Goal: Task Accomplishment & Management: Use online tool/utility

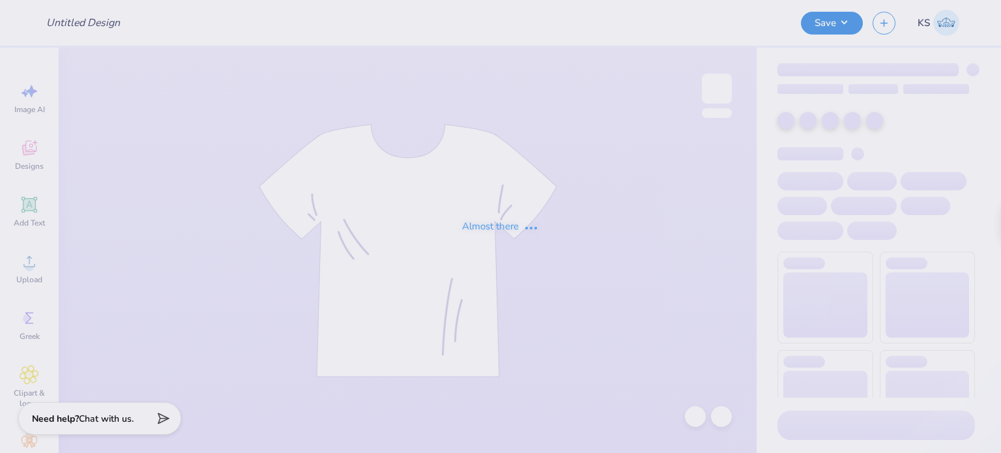
type input "[PERSON_NAME] : [GEOGRAPHIC_DATA][US_STATE]"
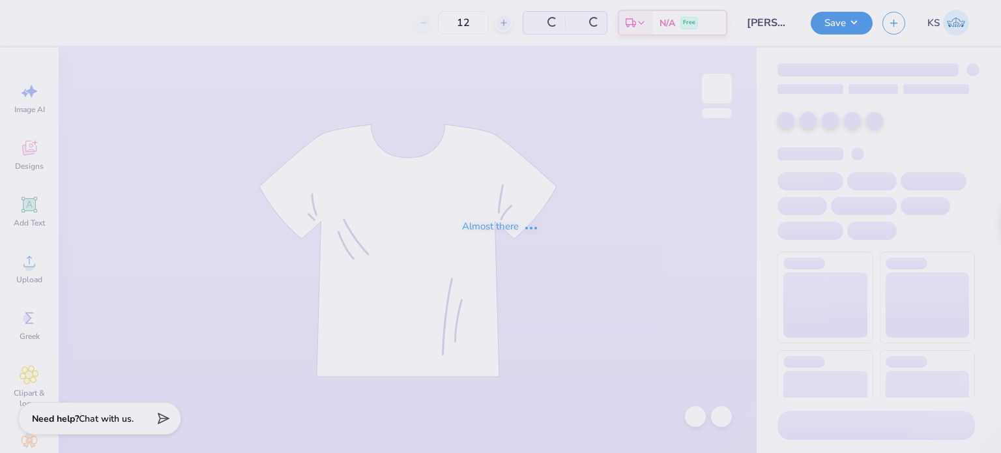
type input "50"
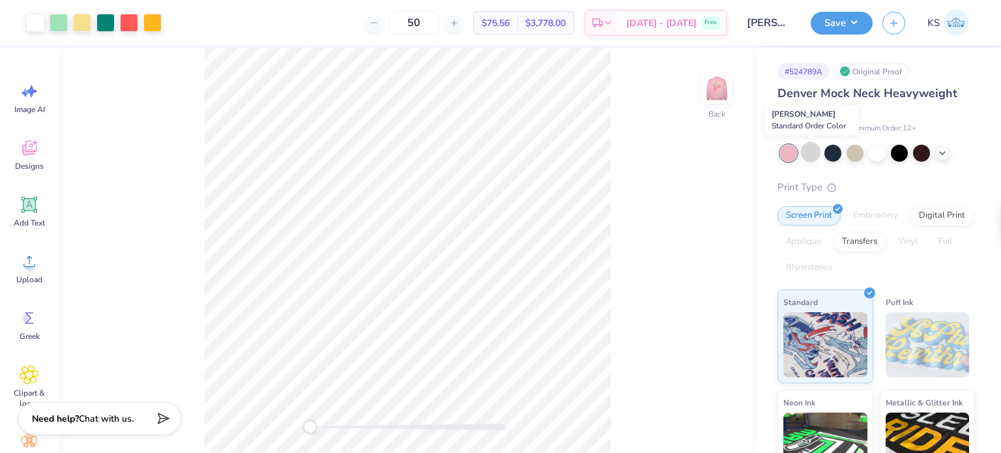
click at [814, 149] on div at bounding box center [810, 151] width 17 height 17
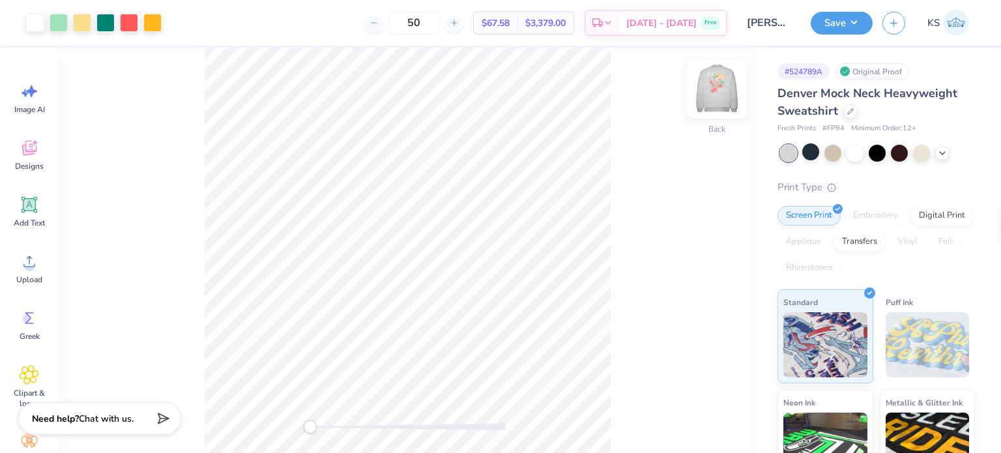
click at [697, 88] on img at bounding box center [717, 89] width 52 height 52
click at [851, 109] on icon at bounding box center [850, 110] width 7 height 7
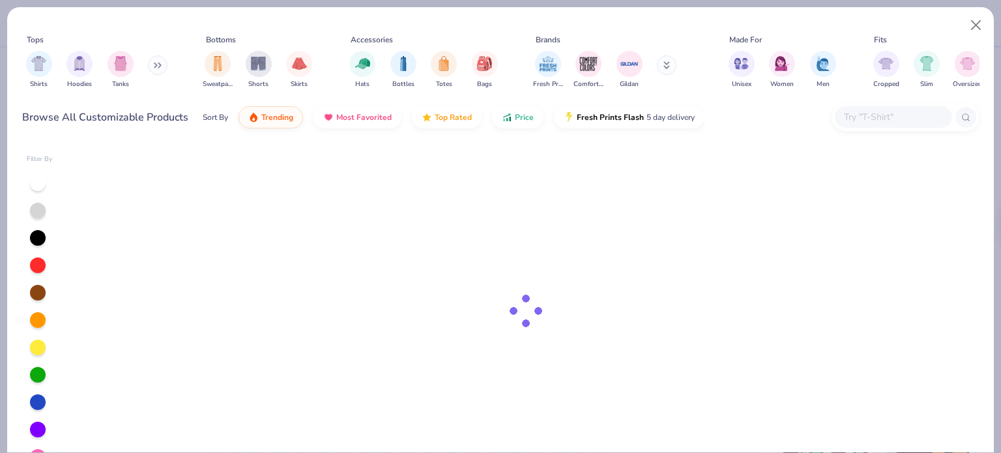
click at [880, 112] on input "text" at bounding box center [892, 116] width 100 height 15
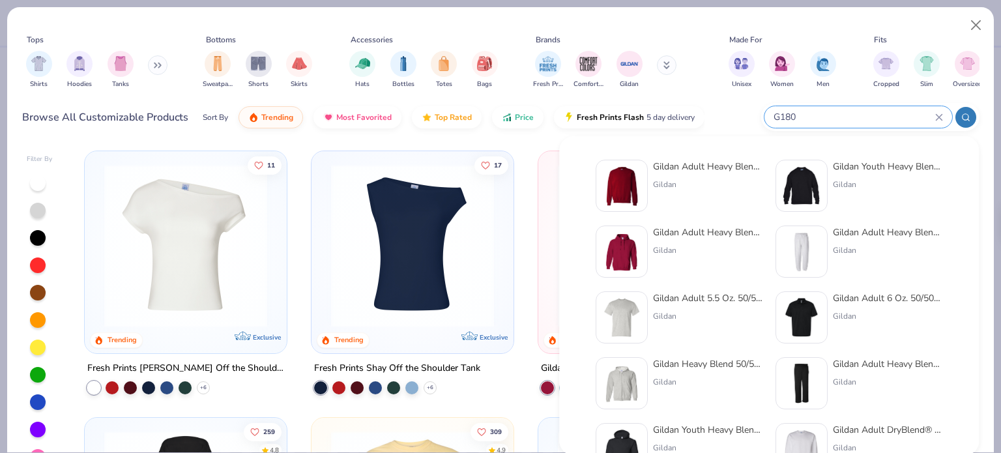
type input "G180"
click at [701, 170] on div "Gildan Adult Heavy Blend Adult 8 Oz. 50/50 Fleece Crew" at bounding box center [707, 167] width 109 height 14
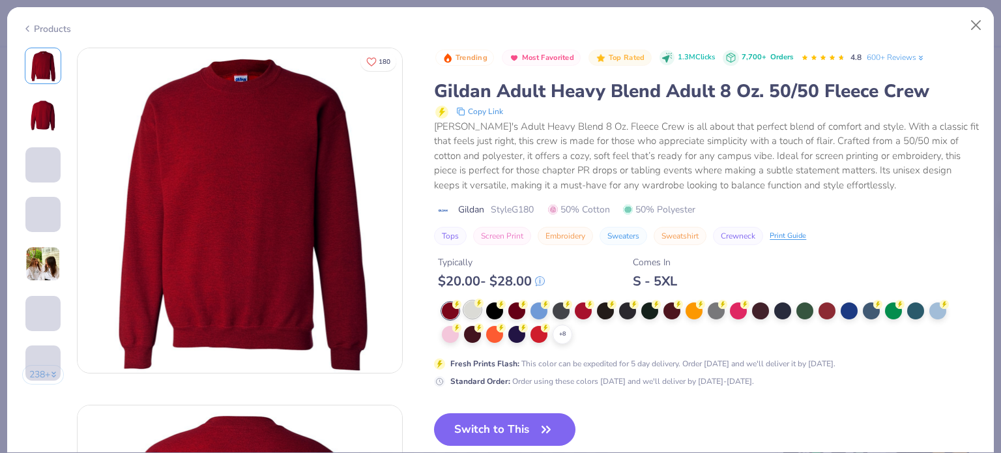
click at [474, 309] on div at bounding box center [472, 309] width 17 height 17
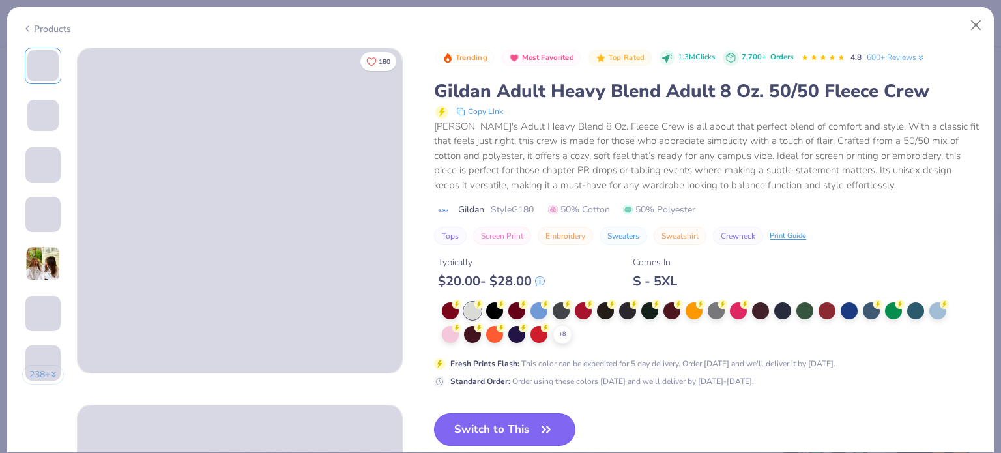
click at [485, 427] on button "Switch to This" at bounding box center [504, 429] width 141 height 33
click at [476, 306] on circle at bounding box center [478, 304] width 9 height 9
click at [484, 427] on button "Switch to This" at bounding box center [504, 429] width 141 height 33
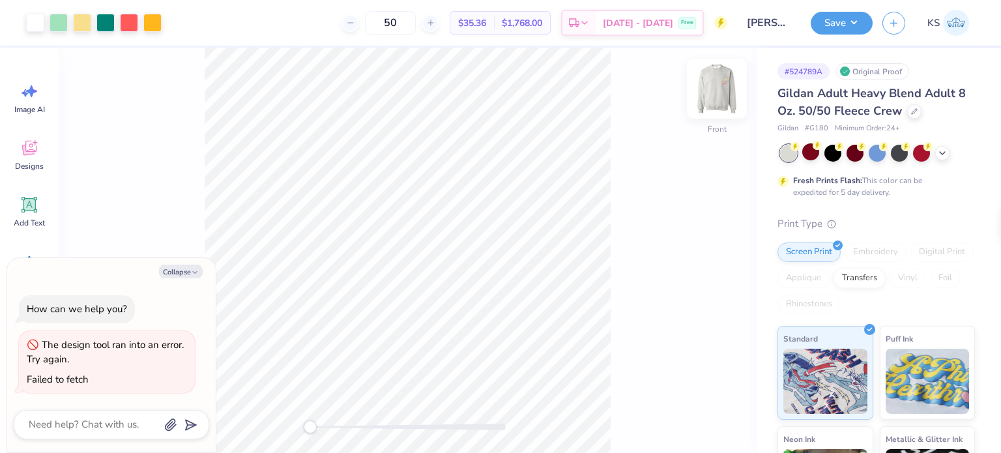
click at [721, 100] on img at bounding box center [717, 89] width 52 height 52
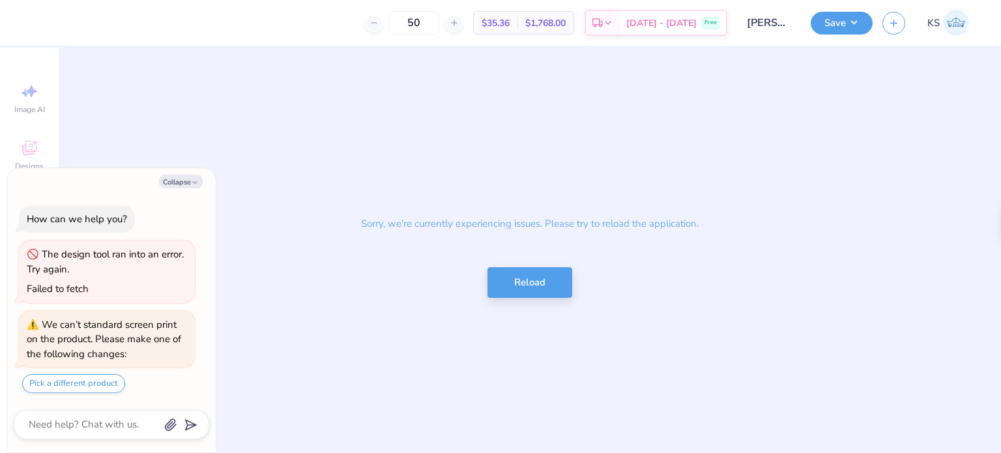
click at [721, 100] on div "Sorry, we're currently experiencing issues. Please try to reload the applicatio…" at bounding box center [530, 250] width 942 height 405
click at [539, 276] on button "Reload" at bounding box center [529, 279] width 85 height 31
type textarea "x"
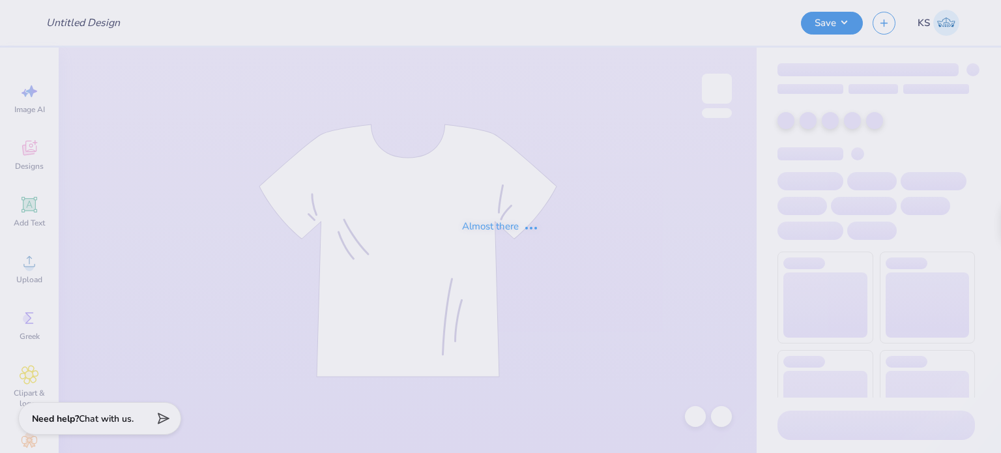
type input "[PERSON_NAME] : [GEOGRAPHIC_DATA][US_STATE]"
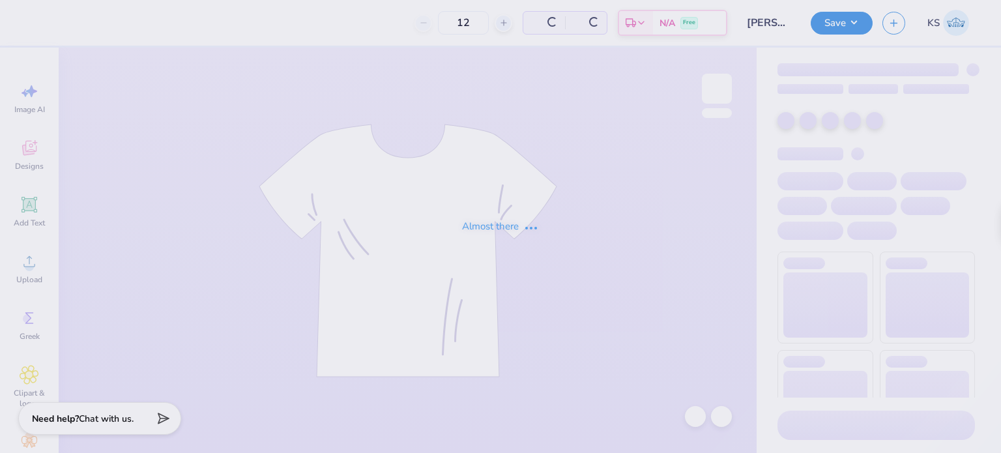
type input "50"
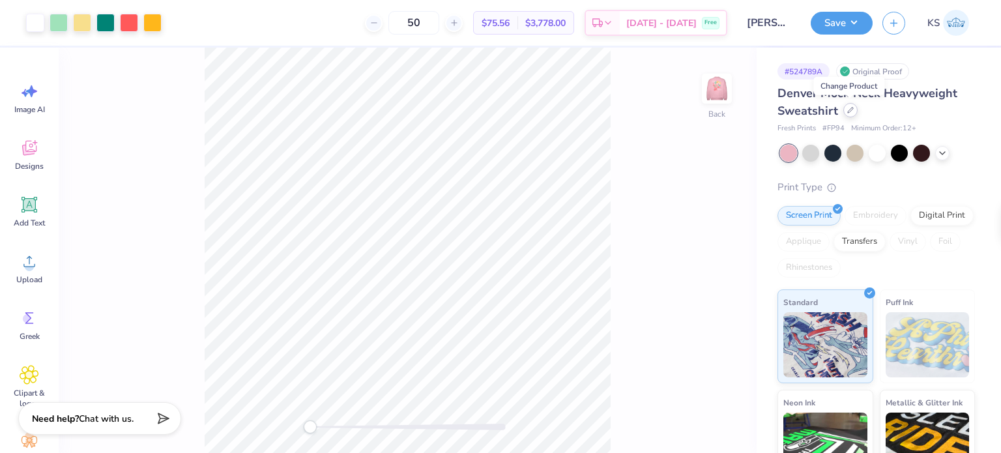
click at [847, 111] on icon at bounding box center [850, 110] width 7 height 7
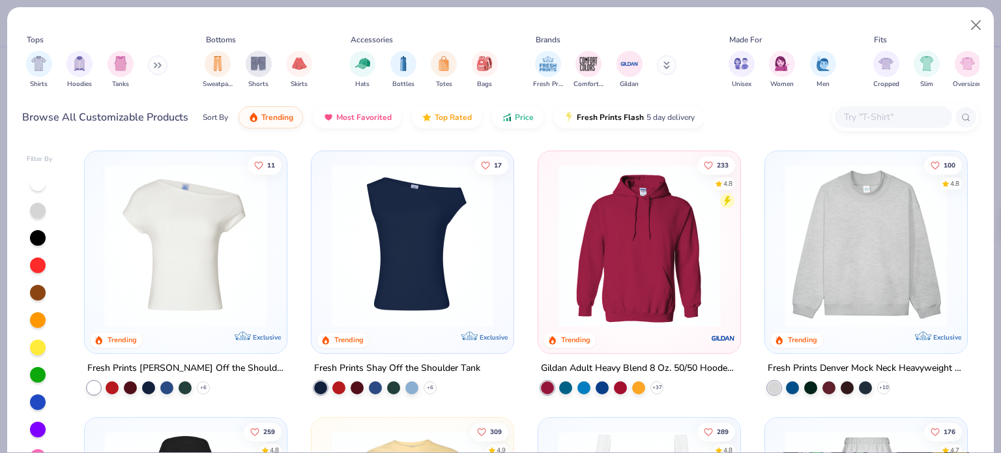
click at [885, 116] on input "text" at bounding box center [892, 116] width 100 height 15
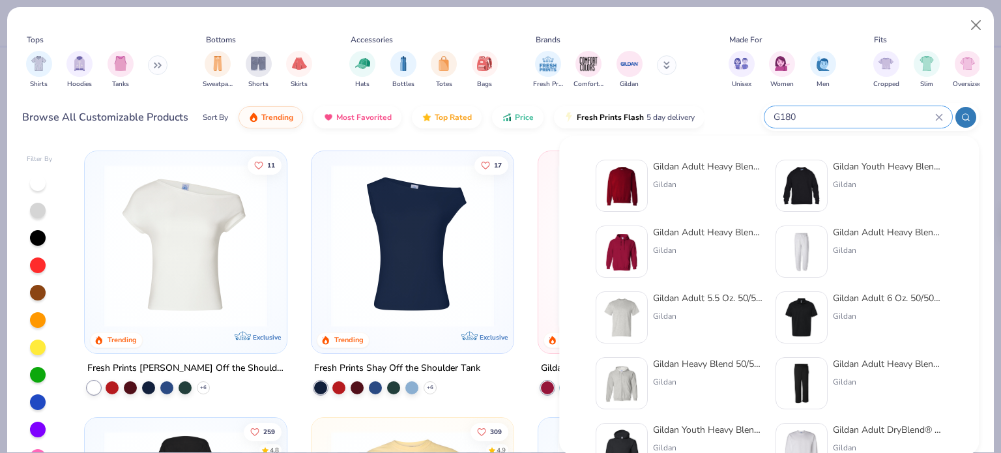
type input "G180"
click at [678, 171] on div "Gildan Adult Heavy Blend Adult 8 Oz. 50/50 Fleece Crew" at bounding box center [707, 167] width 109 height 14
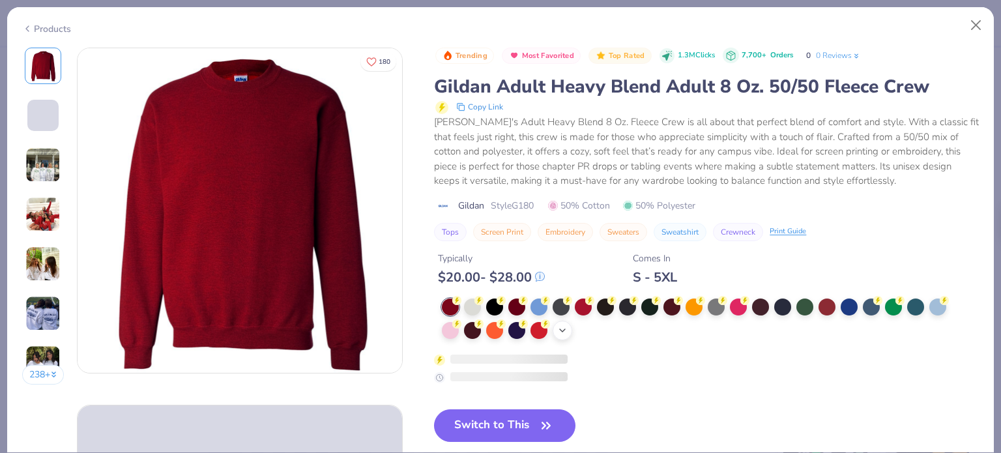
click at [560, 328] on icon at bounding box center [562, 330] width 10 height 10
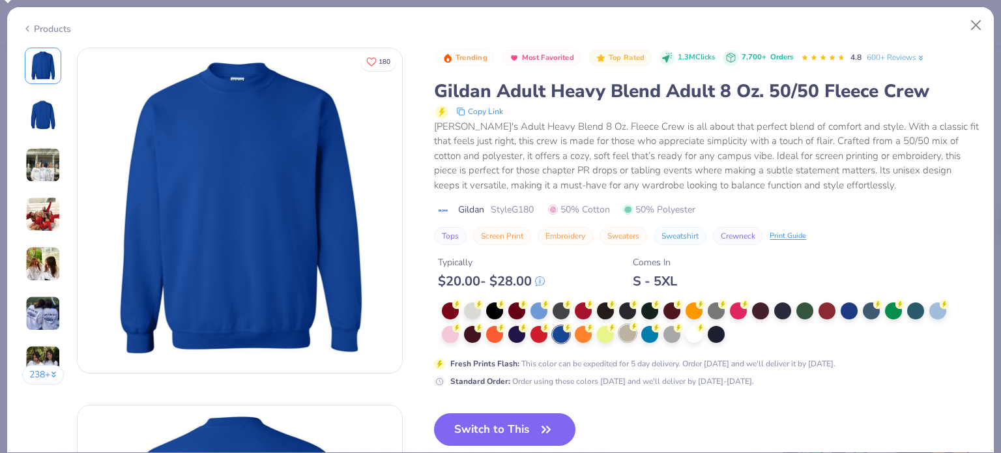
click at [628, 332] on div at bounding box center [627, 332] width 17 height 17
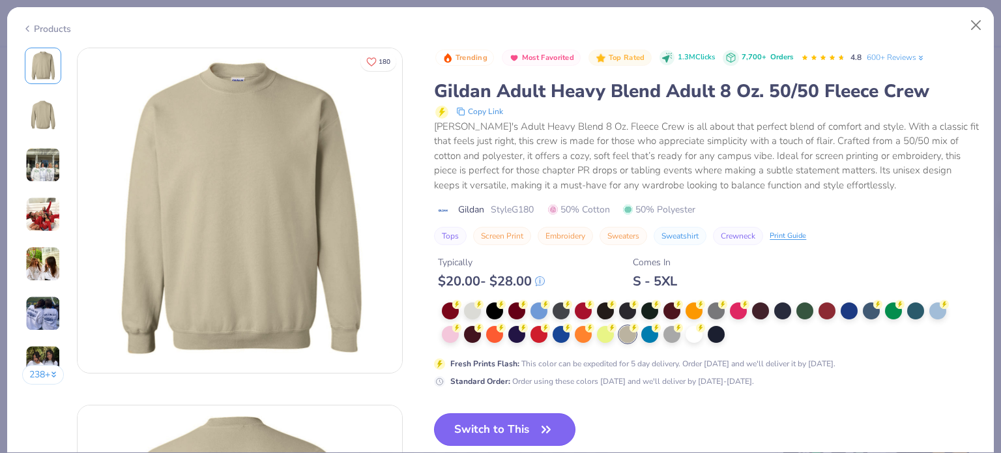
click at [514, 426] on button "Switch to This" at bounding box center [504, 429] width 141 height 33
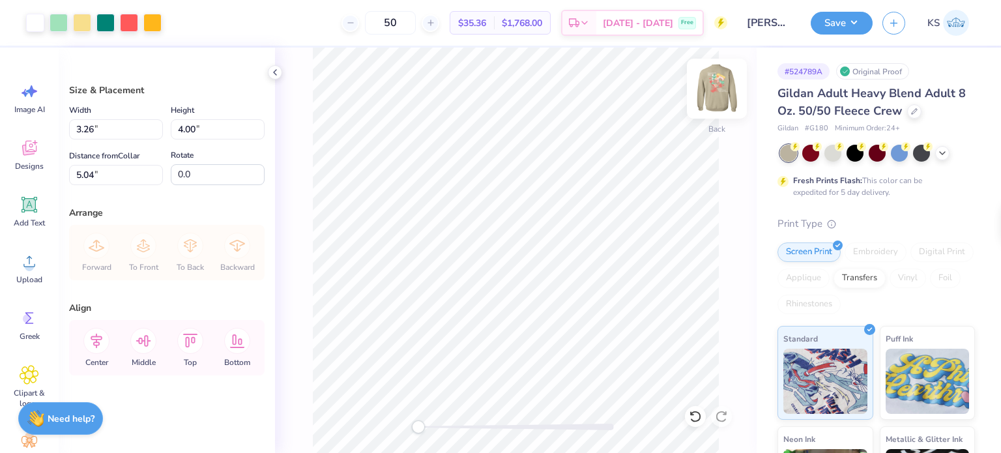
click at [708, 85] on img at bounding box center [717, 89] width 52 height 52
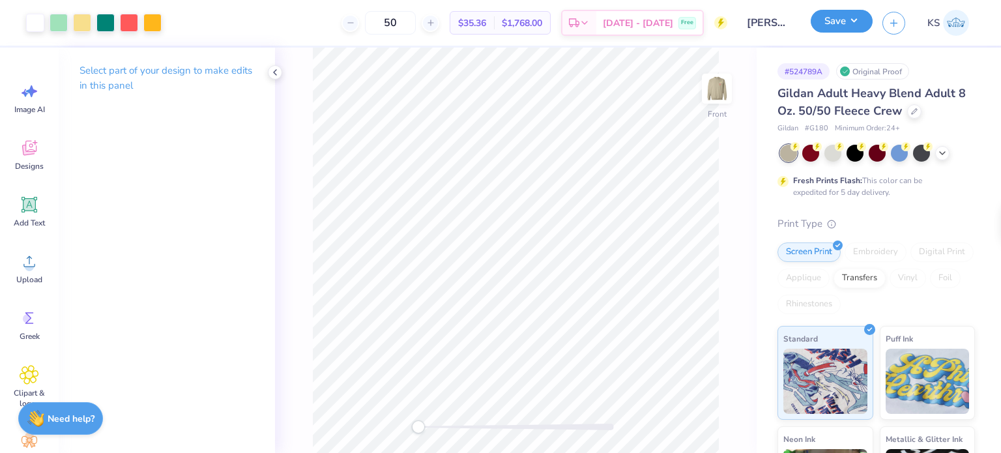
click at [831, 18] on button "Save" at bounding box center [842, 21] width 62 height 23
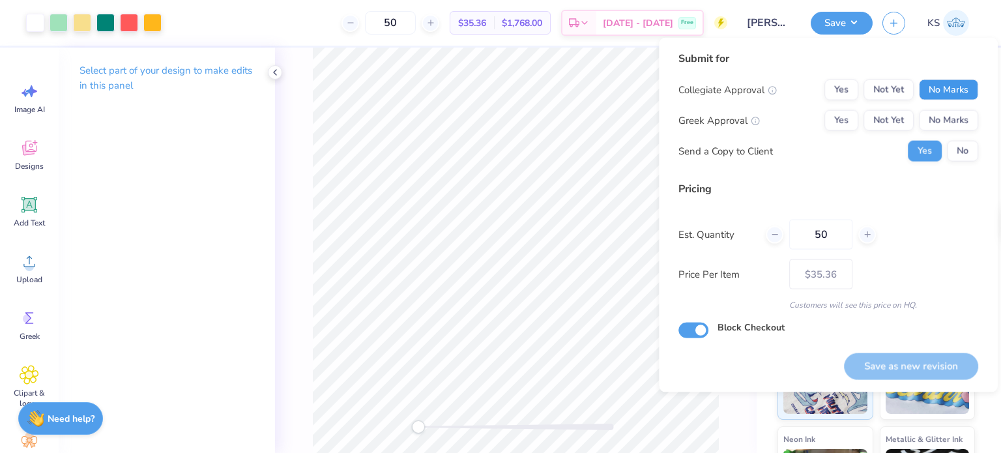
click at [923, 85] on button "No Marks" at bounding box center [948, 89] width 59 height 21
click at [926, 111] on button "No Marks" at bounding box center [948, 120] width 59 height 21
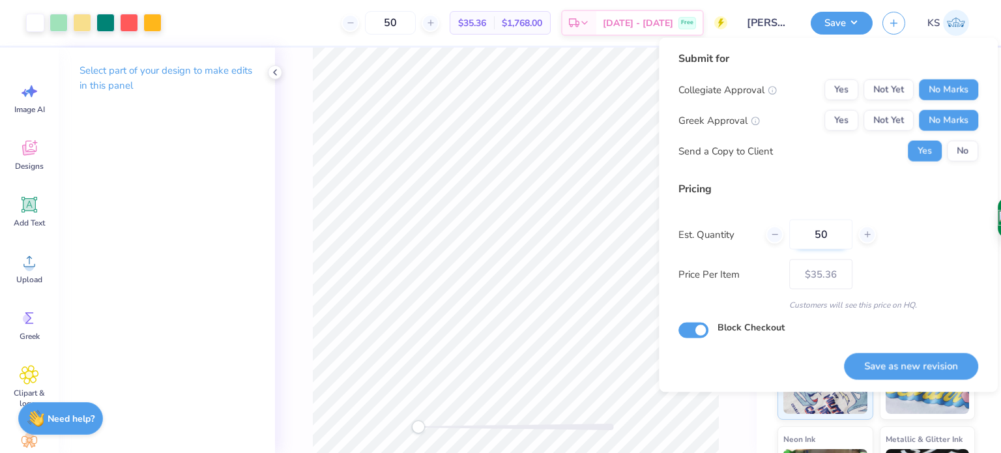
click at [835, 233] on input "50" at bounding box center [820, 235] width 63 height 30
type input "5"
type input "0"
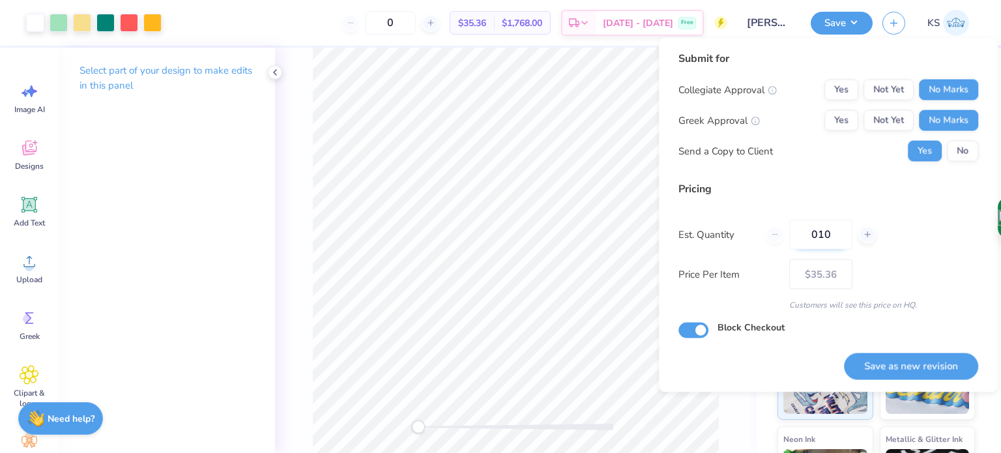
type input "0100"
type input "100"
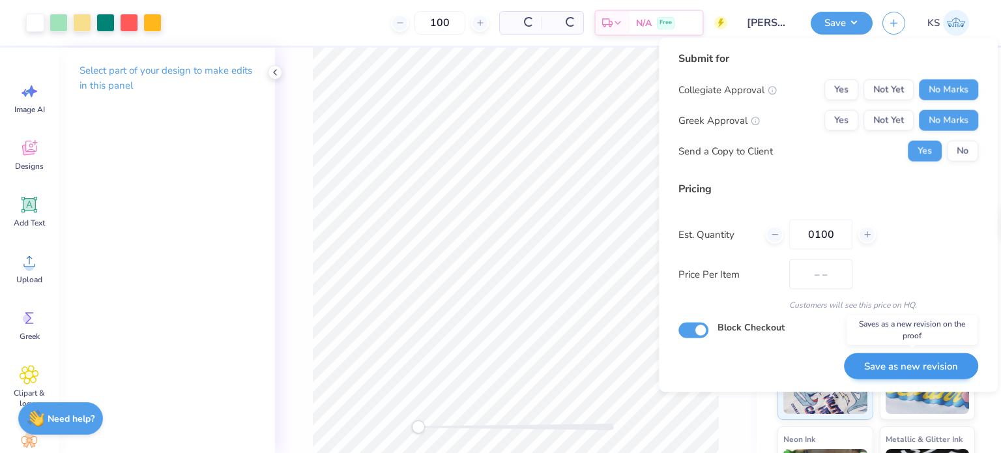
type input "$29.08"
type input "0100"
click at [901, 361] on button "Save as new revision" at bounding box center [911, 365] width 134 height 27
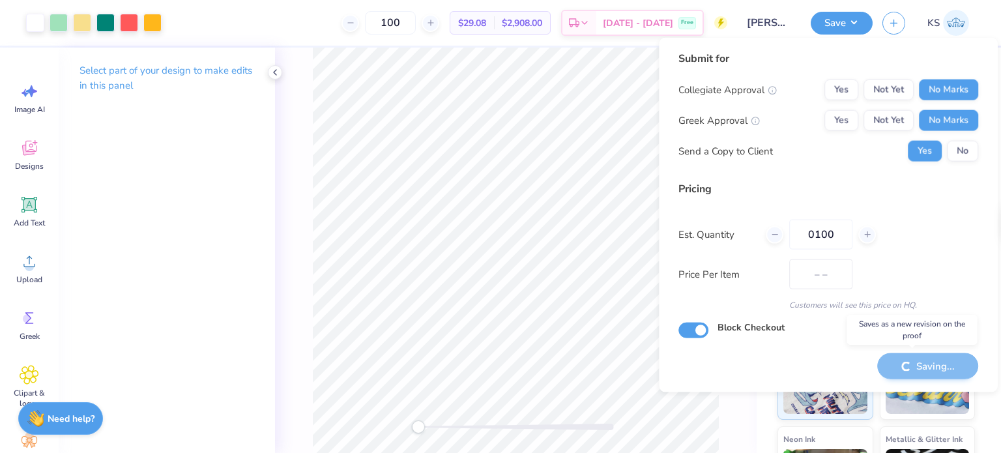
type input "$29.08"
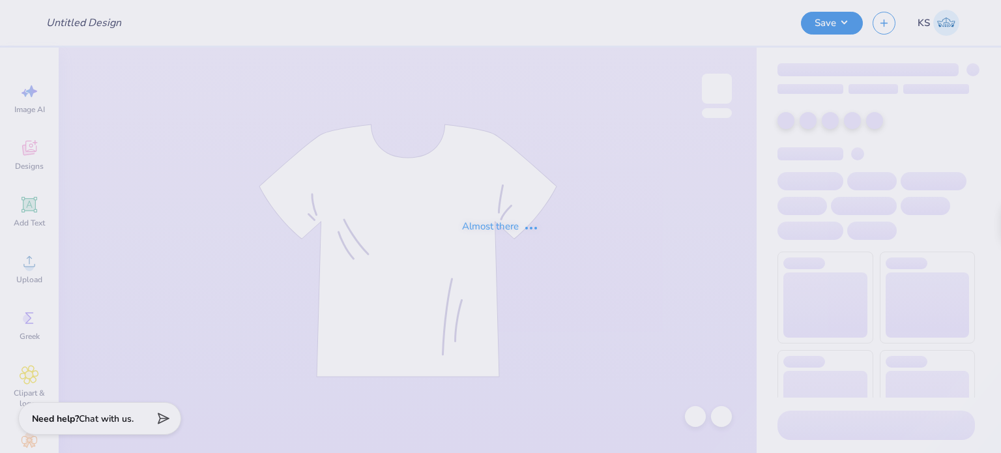
type input "[PERSON_NAME] : [GEOGRAPHIC_DATA][US_STATE]"
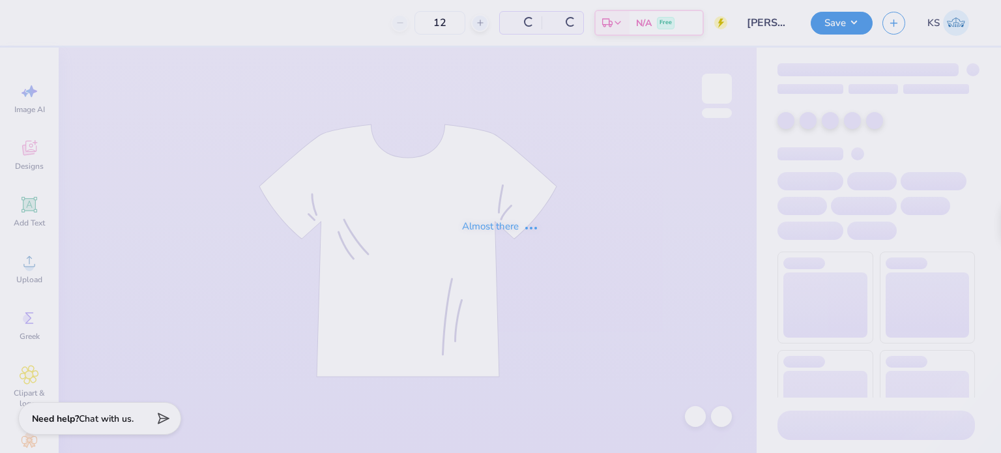
type input "100"
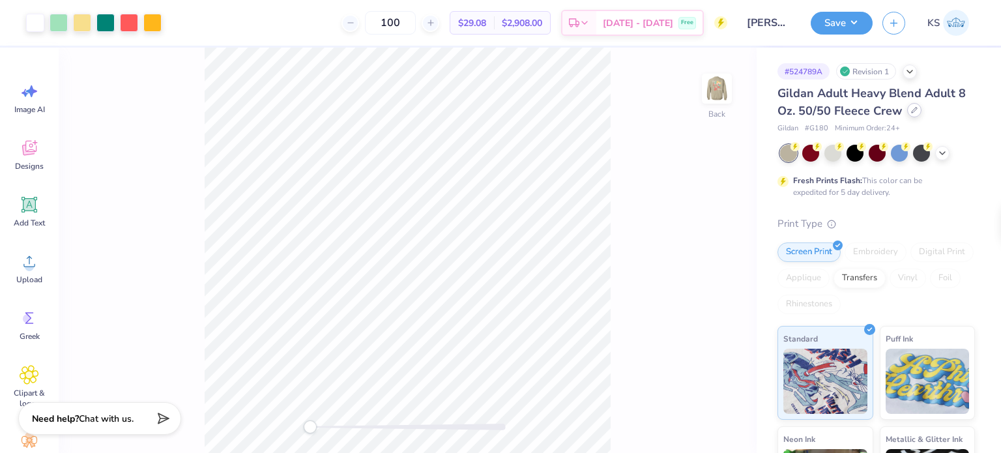
click at [915, 117] on div "Gildan Adult Heavy Blend Adult 8 Oz. 50/50 Fleece Crew" at bounding box center [875, 102] width 197 height 35
click at [912, 112] on icon at bounding box center [914, 110] width 5 height 5
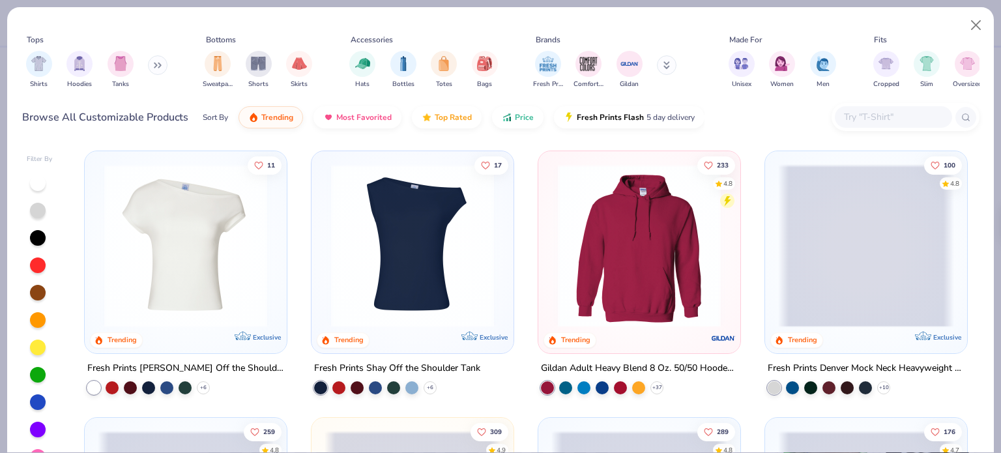
click at [879, 121] on input "text" at bounding box center [892, 116] width 100 height 15
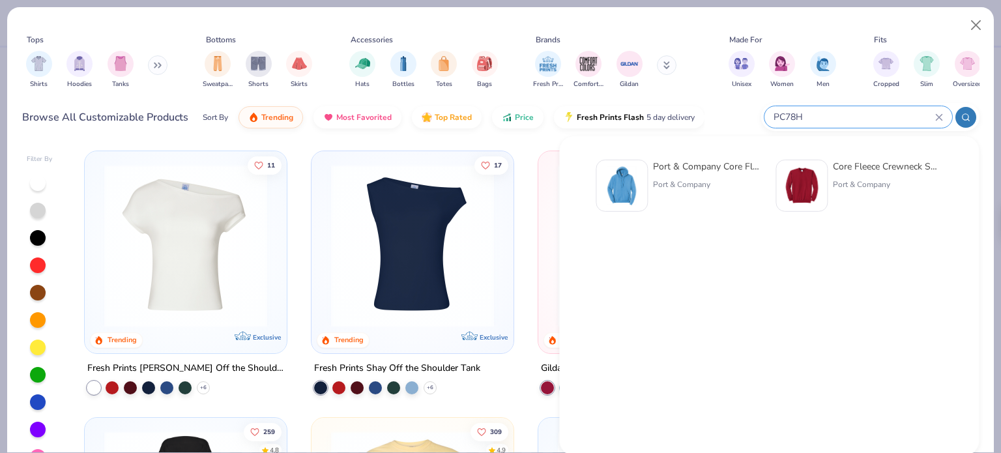
type input "PC78H"
click at [803, 177] on img at bounding box center [801, 185] width 40 height 40
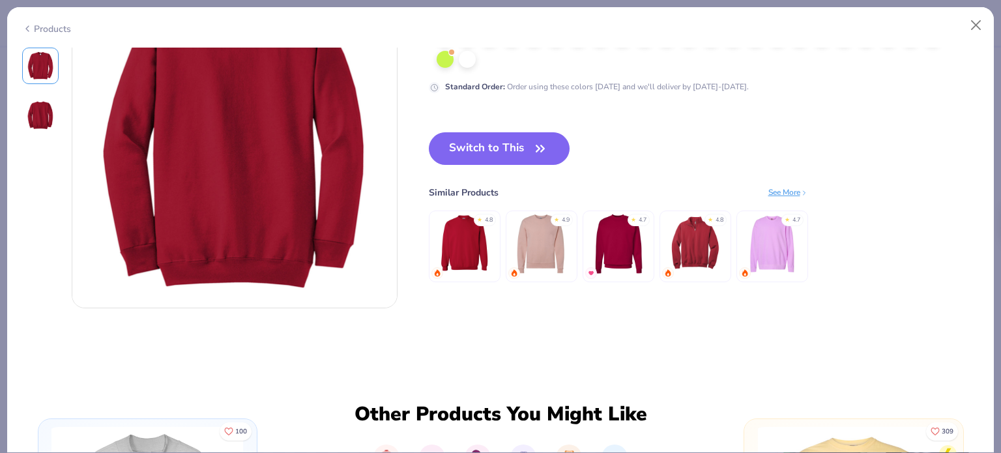
scroll to position [468, 0]
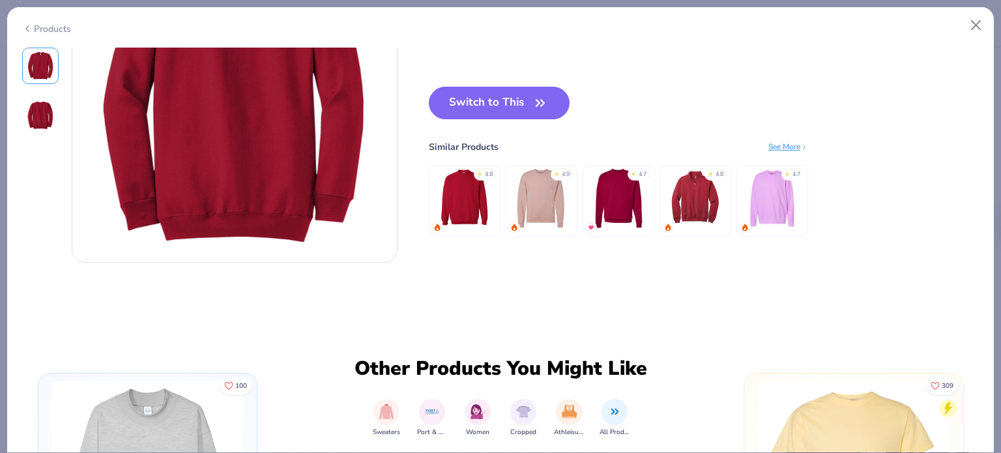
click at [620, 206] on img at bounding box center [618, 198] width 62 height 62
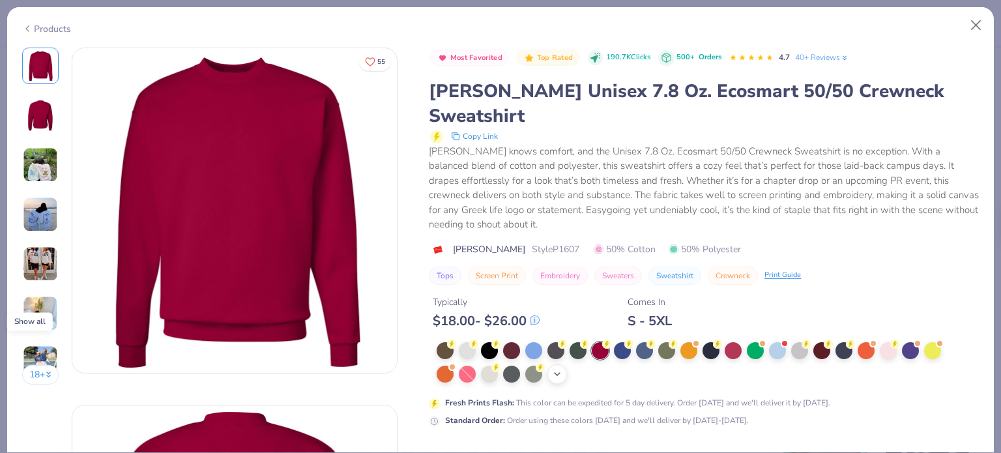
click at [553, 369] on icon at bounding box center [557, 374] width 10 height 10
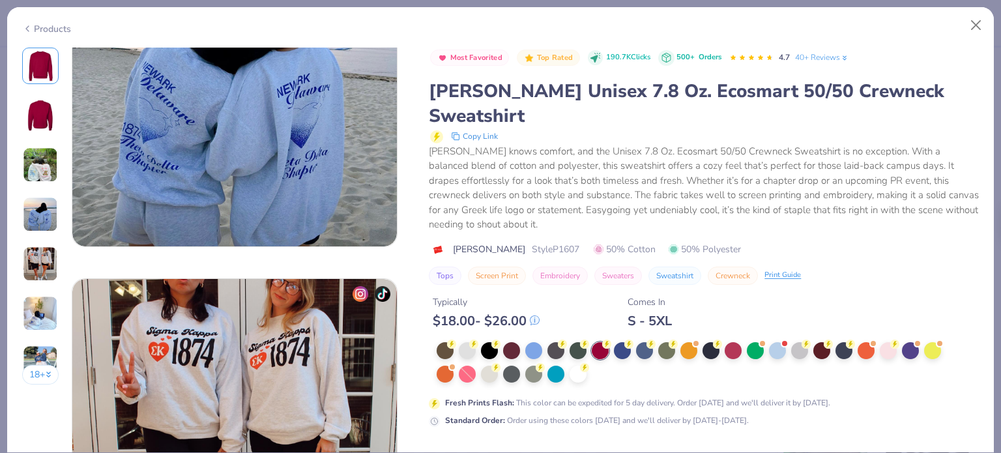
scroll to position [1198, 0]
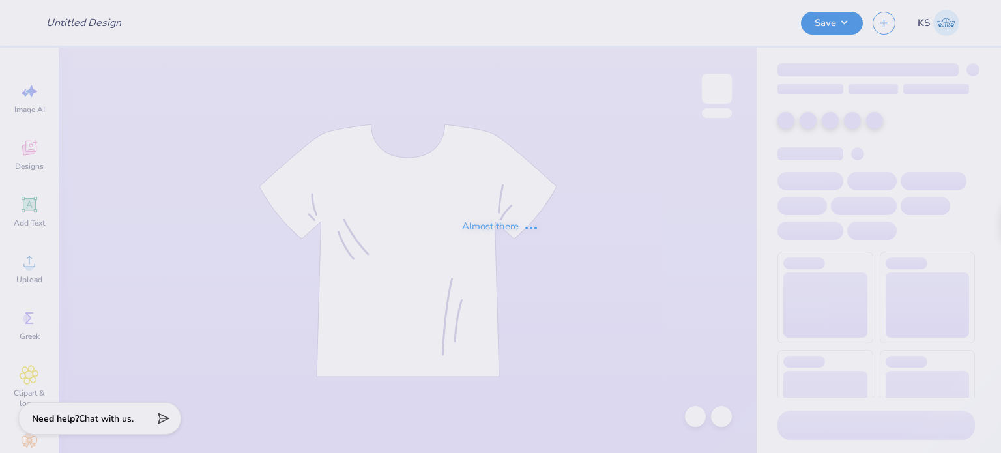
type input "[PERSON_NAME] : [GEOGRAPHIC_DATA][US_STATE]"
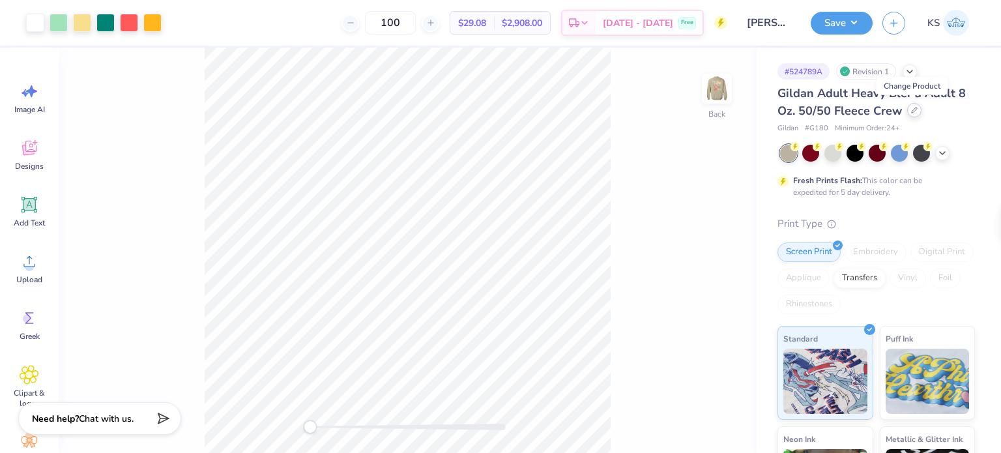
click at [912, 107] on icon at bounding box center [914, 110] width 7 height 7
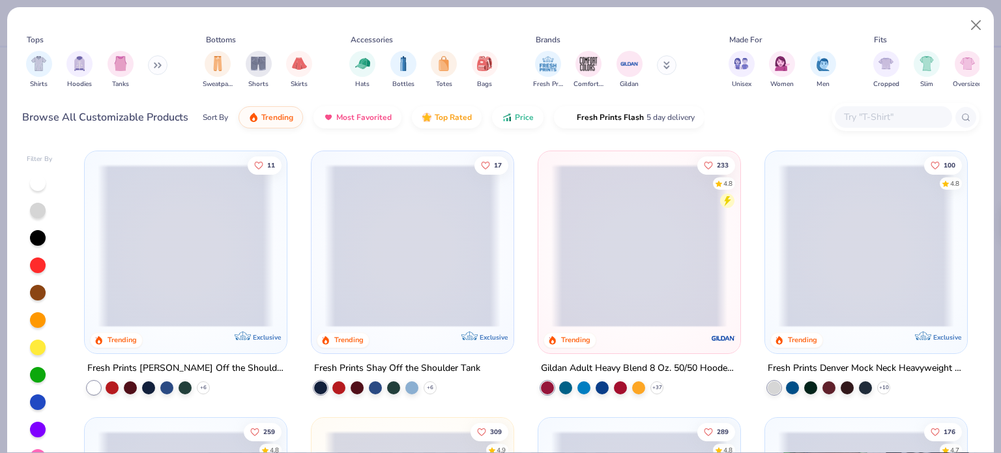
click at [869, 111] on input "text" at bounding box center [892, 116] width 100 height 15
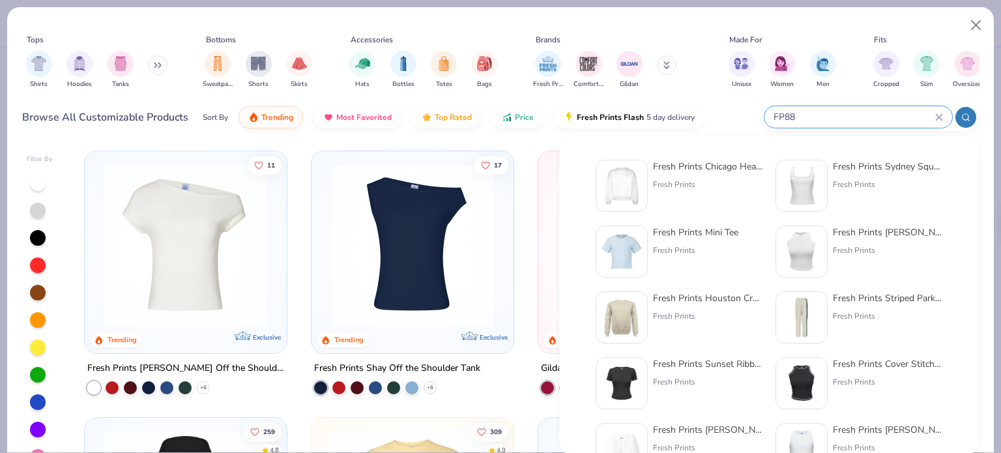
type input "FP88"
click at [716, 173] on div "Fresh Prints Chicago Heavyweight Crewneck Fresh Prints" at bounding box center [707, 186] width 109 height 52
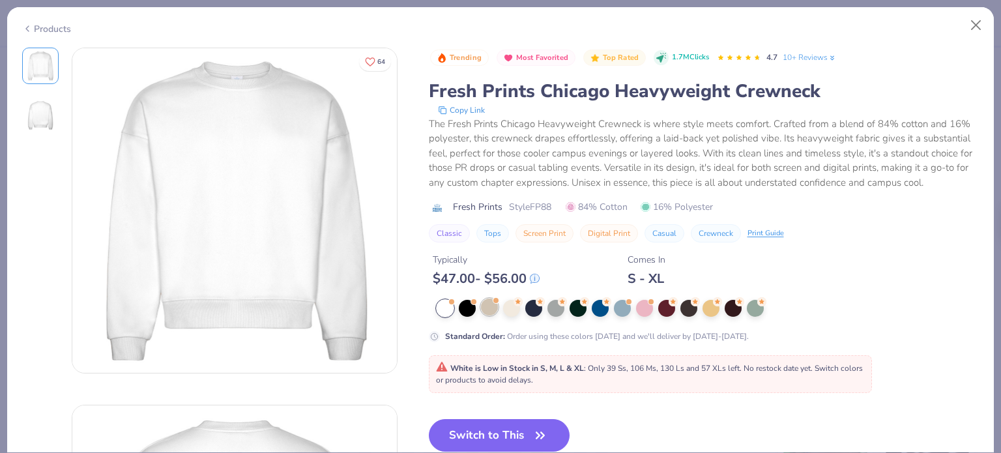
click at [486, 306] on div at bounding box center [489, 306] width 17 height 17
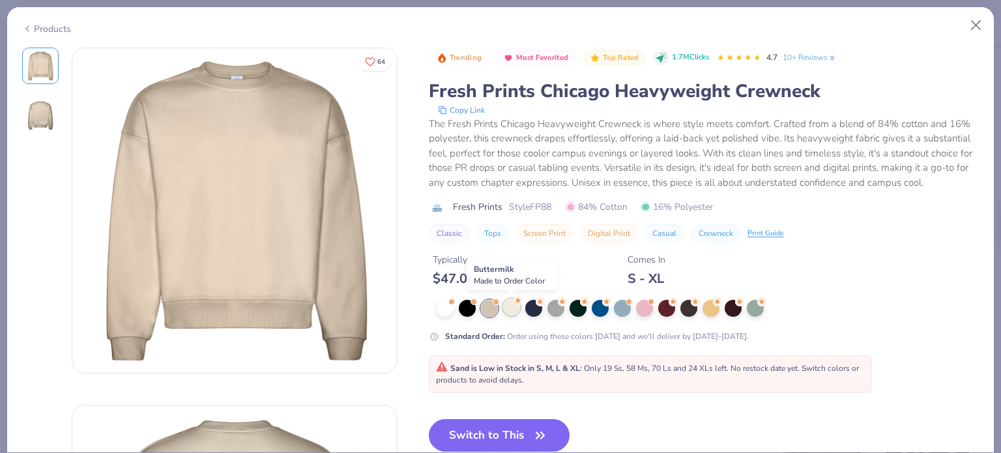
click at [510, 307] on div at bounding box center [511, 306] width 17 height 17
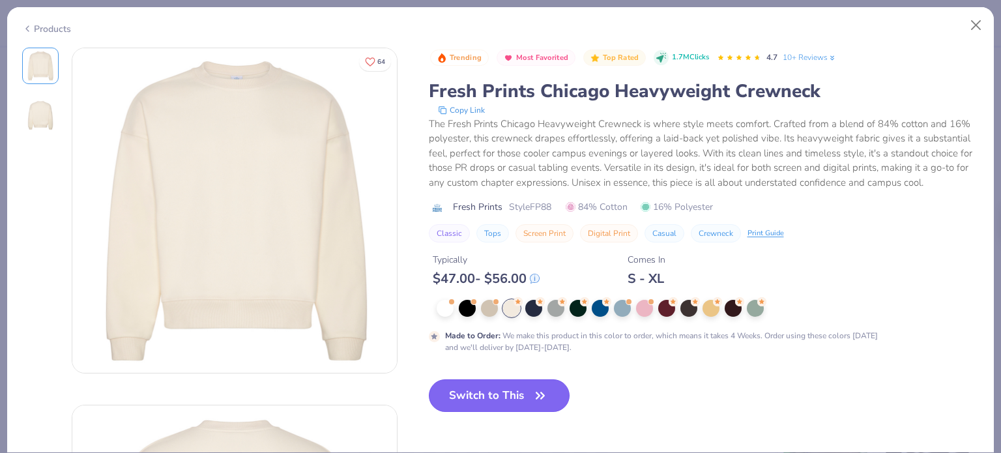
click at [513, 397] on button "Switch to This" at bounding box center [499, 395] width 141 height 33
click at [525, 392] on button "Switch to This" at bounding box center [499, 395] width 141 height 33
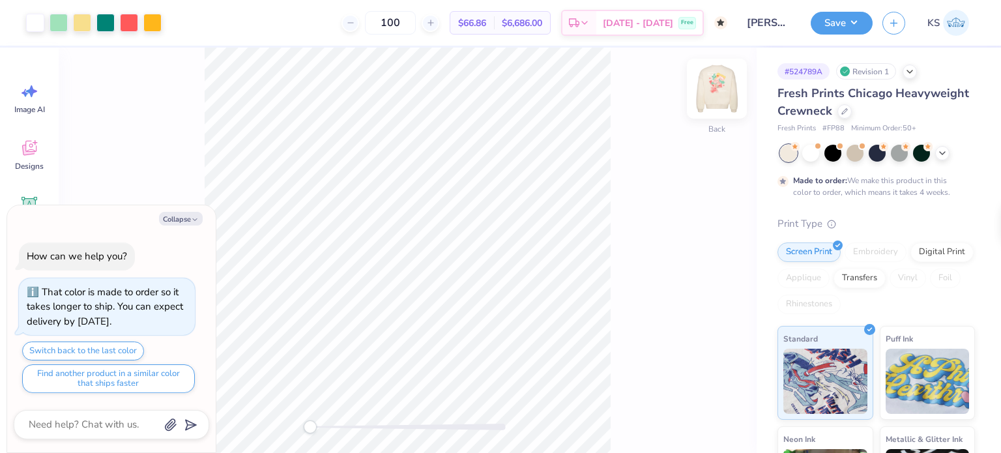
click at [715, 89] on img at bounding box center [717, 89] width 52 height 52
click at [834, 20] on button "Save" at bounding box center [842, 21] width 62 height 23
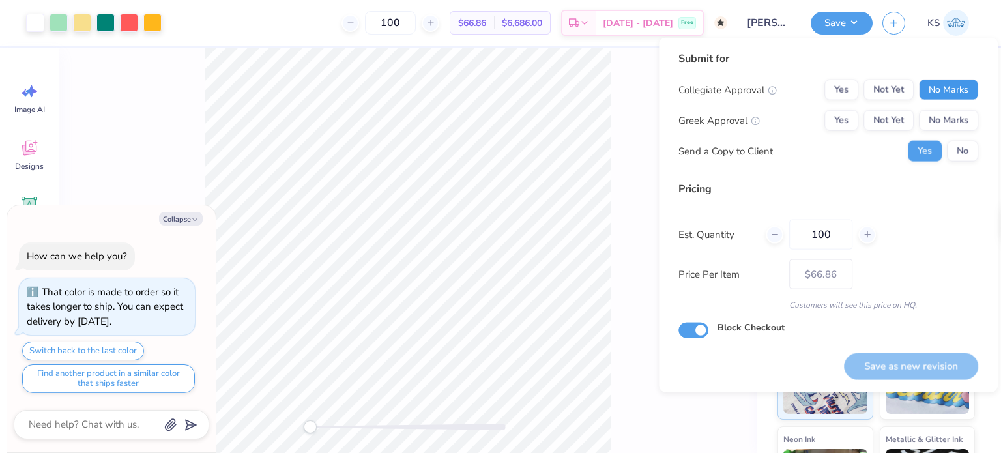
click at [939, 87] on button "No Marks" at bounding box center [948, 89] width 59 height 21
click at [941, 114] on button "No Marks" at bounding box center [948, 120] width 59 height 21
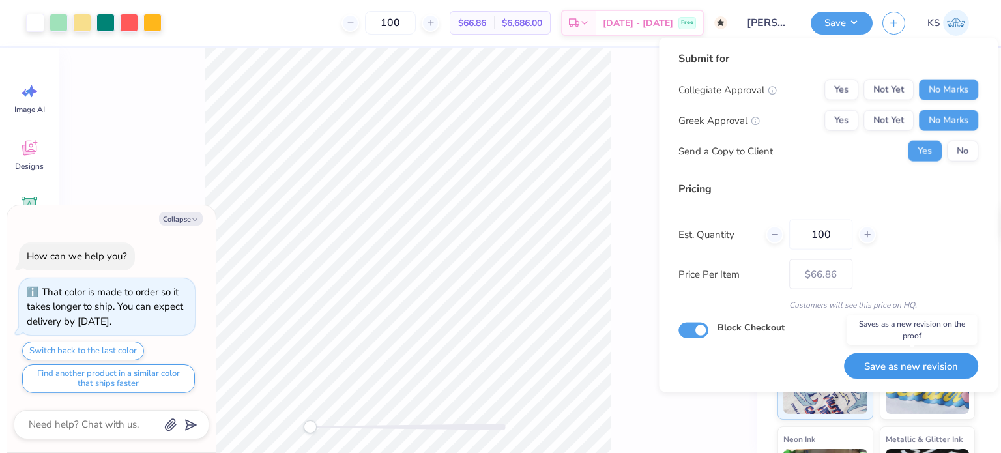
click at [917, 358] on button "Save as new revision" at bounding box center [911, 365] width 134 height 27
type textarea "x"
type input "– –"
type textarea "x"
type input "$66.86"
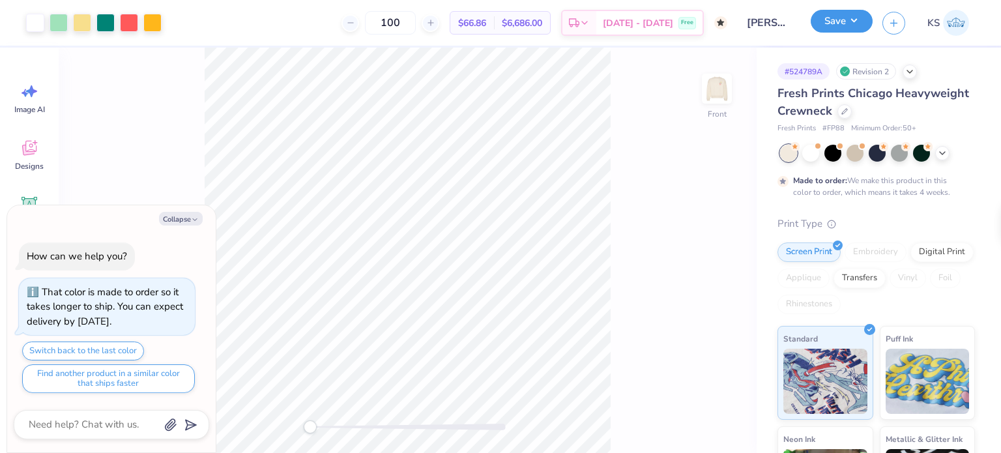
click at [818, 30] on button "Save" at bounding box center [842, 21] width 62 height 23
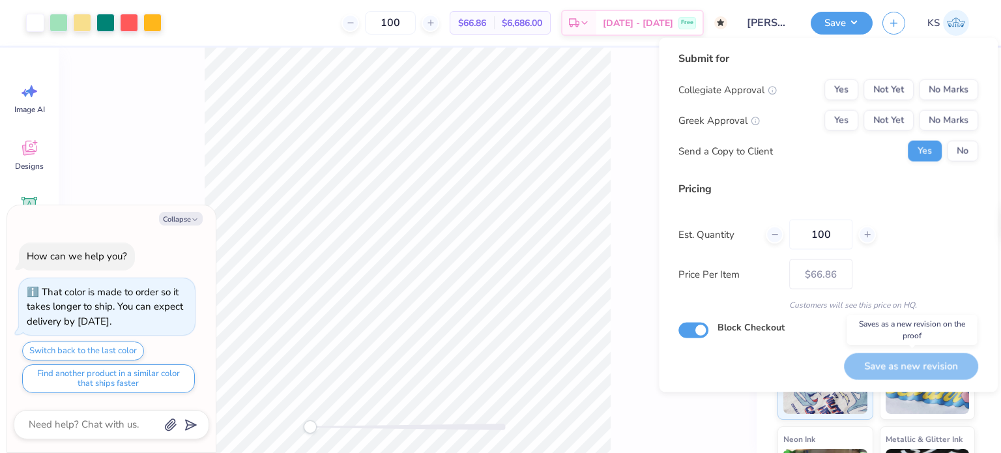
click at [895, 364] on div "Save as new revision" at bounding box center [911, 365] width 134 height 27
click at [880, 363] on div "Save as new revision" at bounding box center [911, 365] width 134 height 27
type textarea "x"
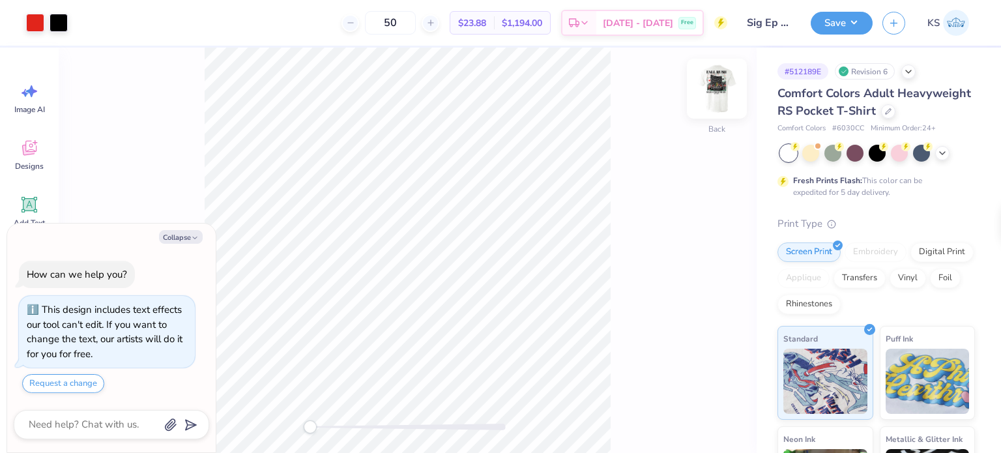
click at [725, 102] on img at bounding box center [717, 89] width 52 height 52
type textarea "x"
